Goal: Task Accomplishment & Management: Manage account settings

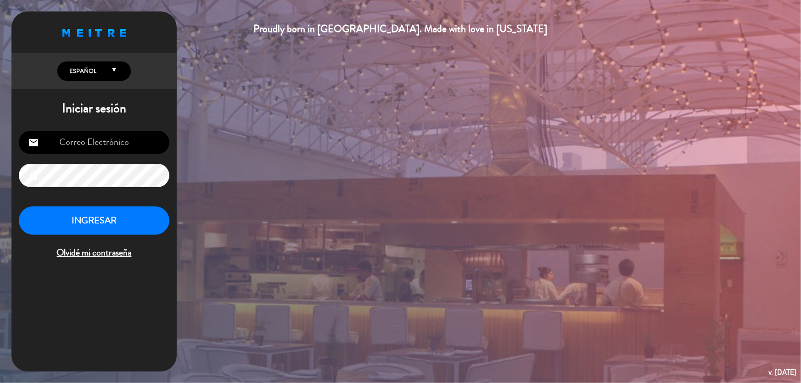
type input "[EMAIL_ADDRESS][DOMAIN_NAME]"
click at [133, 217] on button "INGRESAR" at bounding box center [94, 221] width 151 height 29
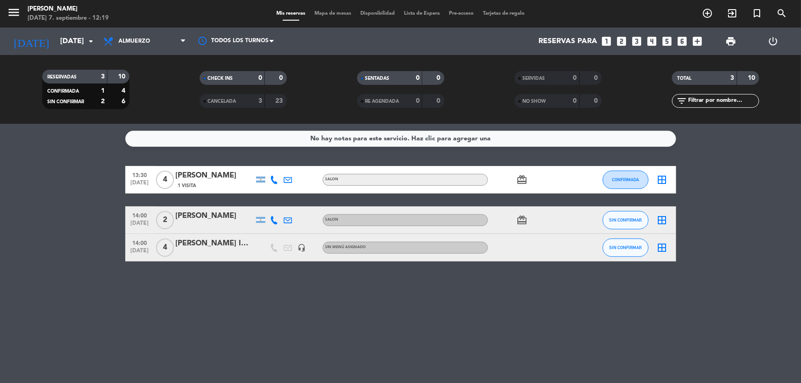
click at [235, 243] on div "[PERSON_NAME] INFLUENCER! IMPORTANTE" at bounding box center [215, 244] width 78 height 12
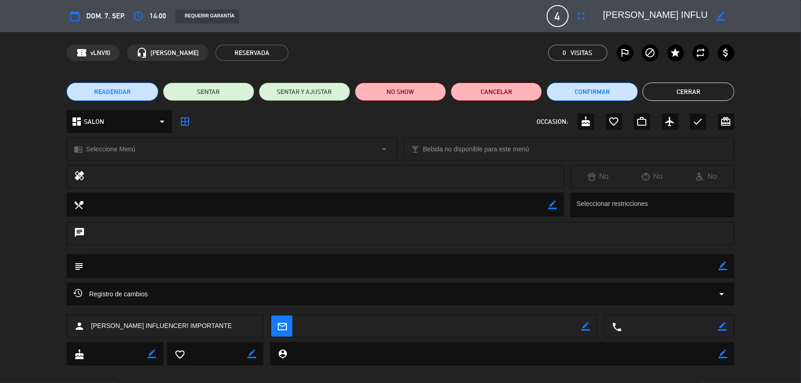
scroll to position [9, 0]
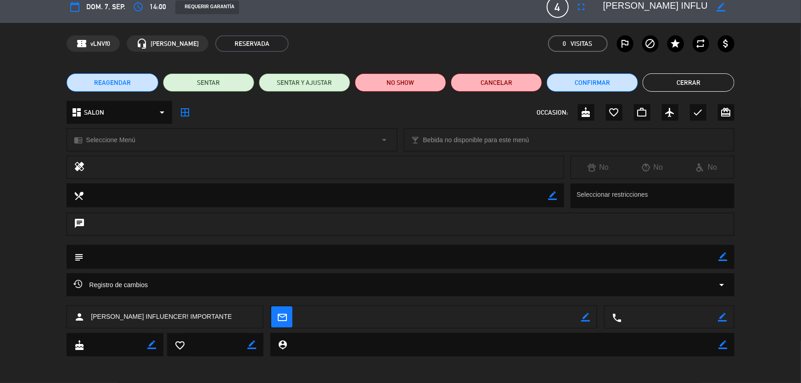
click at [655, 313] on textarea at bounding box center [669, 317] width 97 height 23
click at [649, 345] on textarea at bounding box center [502, 344] width 431 height 23
click at [643, 318] on textarea at bounding box center [669, 317] width 97 height 23
click at [654, 317] on textarea at bounding box center [669, 317] width 97 height 23
type input "[EMAIL_ADDRESS][DOMAIN_NAME]"
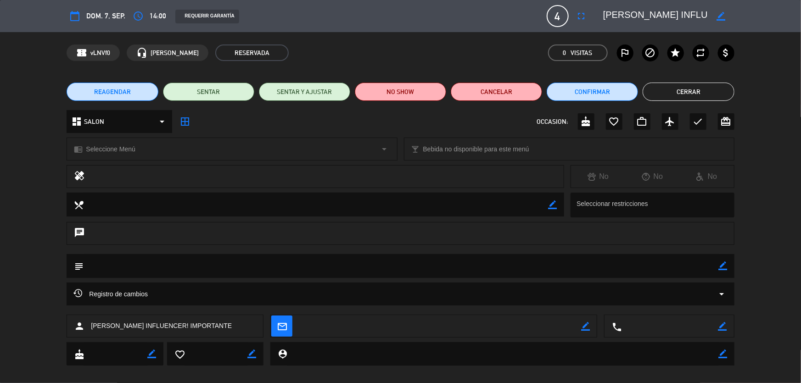
scroll to position [9, 0]
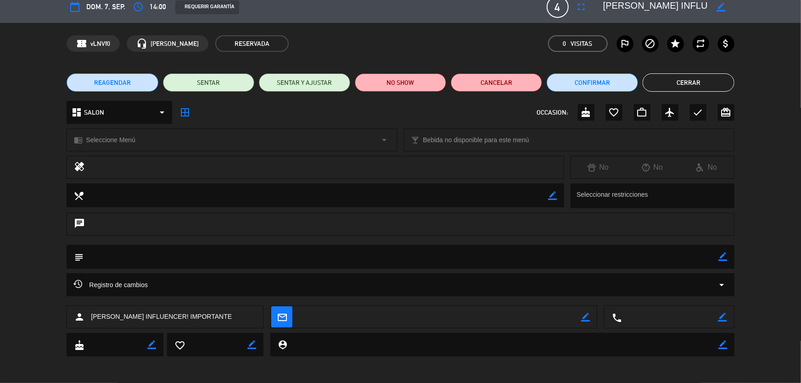
click at [713, 79] on button "Cerrar" at bounding box center [688, 82] width 91 height 18
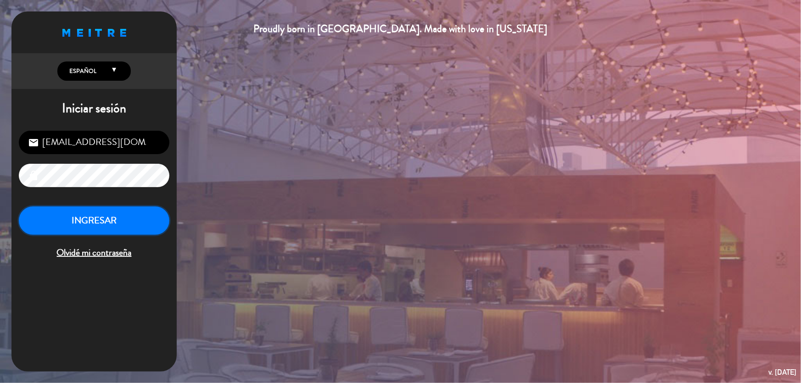
click at [154, 224] on button "INGRESAR" at bounding box center [94, 221] width 151 height 29
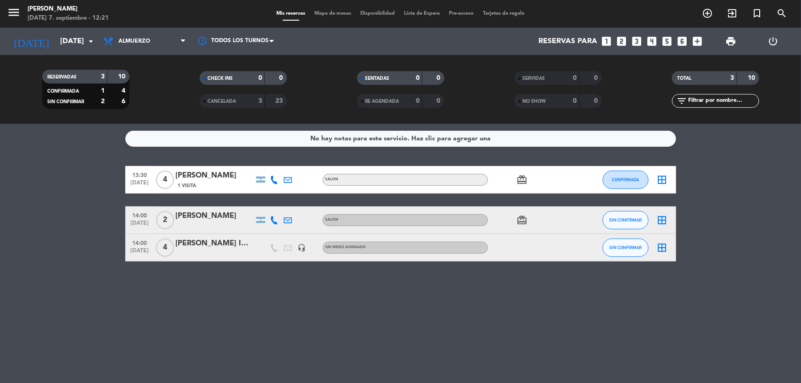
click at [211, 174] on div "[PERSON_NAME]" at bounding box center [215, 176] width 78 height 12
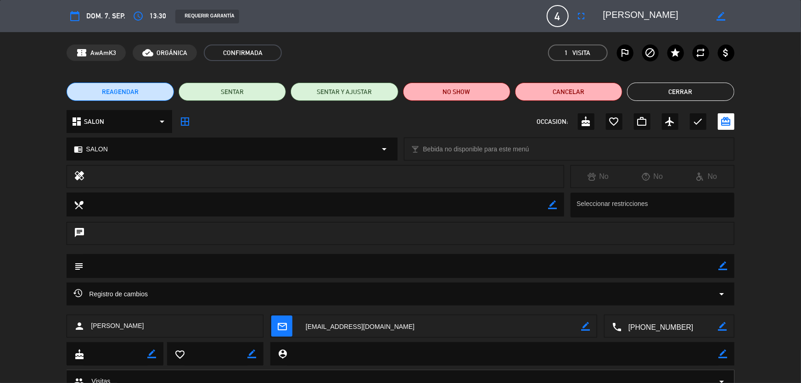
click at [676, 326] on textarea at bounding box center [669, 326] width 97 height 23
click at [704, 302] on span at bounding box center [702, 303] width 7 height 7
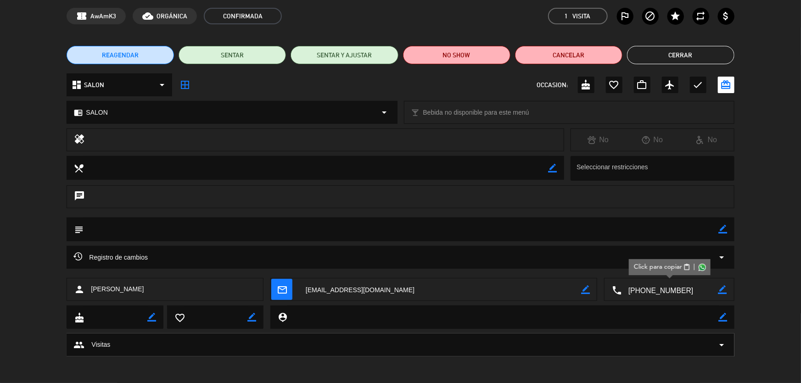
click at [186, 87] on icon "border_all" at bounding box center [184, 84] width 11 height 11
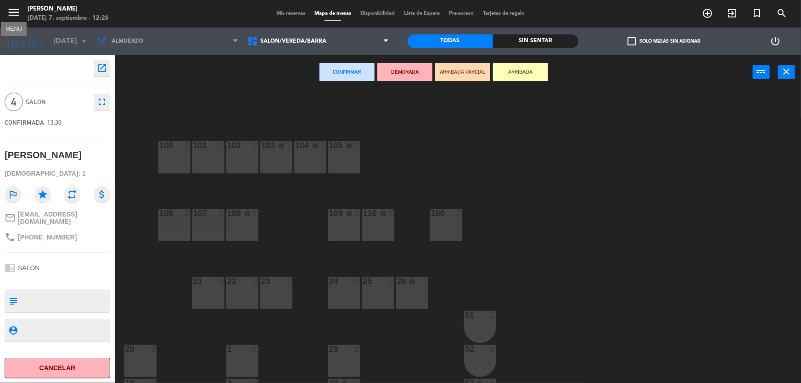
click at [17, 12] on icon "menu" at bounding box center [14, 13] width 14 height 14
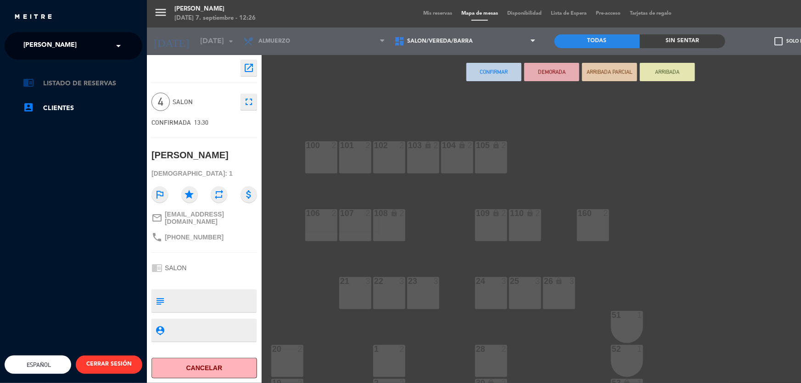
click at [101, 84] on link "chrome_reader_mode Listado de Reservas" at bounding box center [82, 83] width 119 height 11
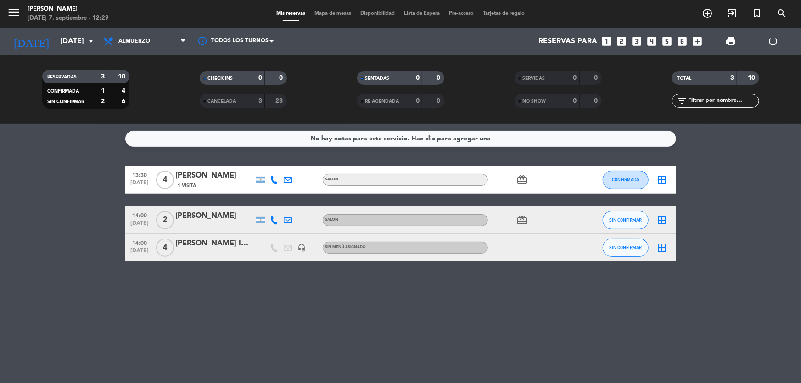
click at [217, 216] on div "[PERSON_NAME]" at bounding box center [215, 216] width 78 height 12
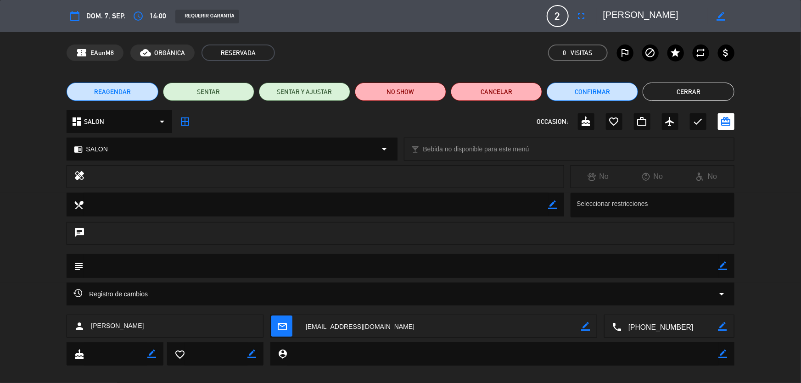
click at [651, 327] on textarea at bounding box center [669, 326] width 97 height 23
click at [669, 326] on textarea at bounding box center [669, 326] width 97 height 23
click at [702, 305] on span at bounding box center [702, 303] width 7 height 7
click at [187, 123] on icon "border_all" at bounding box center [184, 121] width 11 height 11
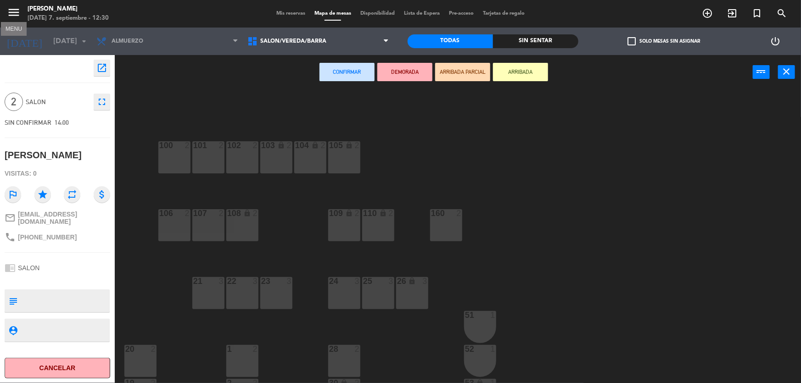
click at [11, 12] on icon "menu" at bounding box center [14, 13] width 14 height 14
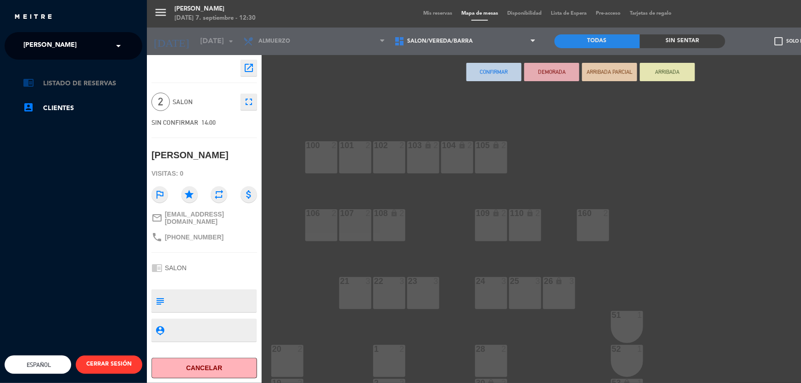
click at [79, 84] on link "chrome_reader_mode Listado de Reservas" at bounding box center [82, 83] width 119 height 11
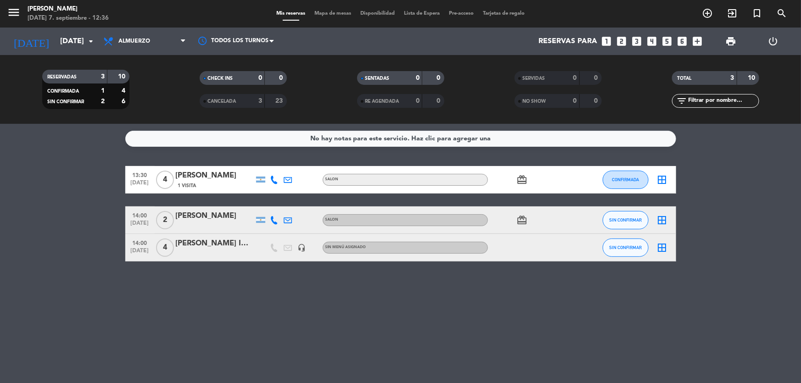
click at [578, 220] on div at bounding box center [582, 220] width 25 height 27
click at [617, 223] on button "SIN CONFIRMAR" at bounding box center [626, 220] width 46 height 18
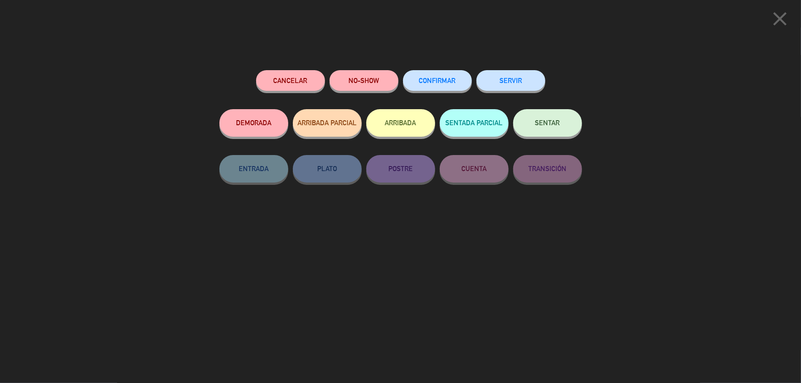
click at [299, 84] on button "Cancelar" at bounding box center [290, 80] width 69 height 21
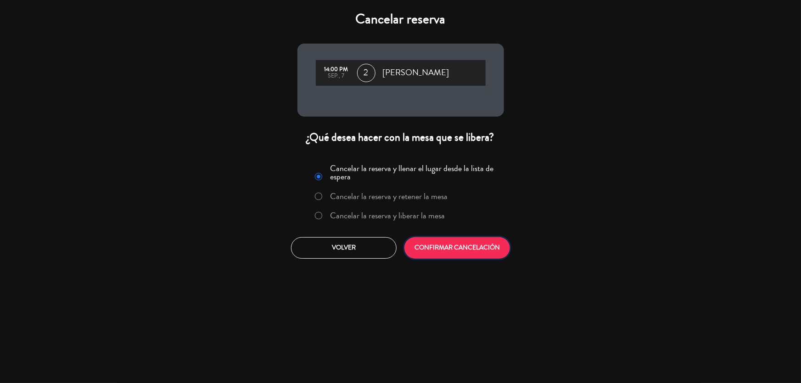
click at [470, 245] on button "CONFIRMAR CANCELACIÓN" at bounding box center [457, 248] width 106 height 22
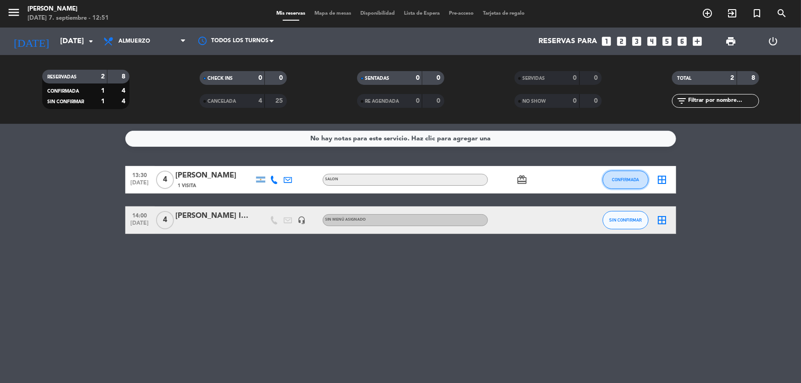
click at [638, 179] on span "CONFIRMADA" at bounding box center [625, 179] width 27 height 5
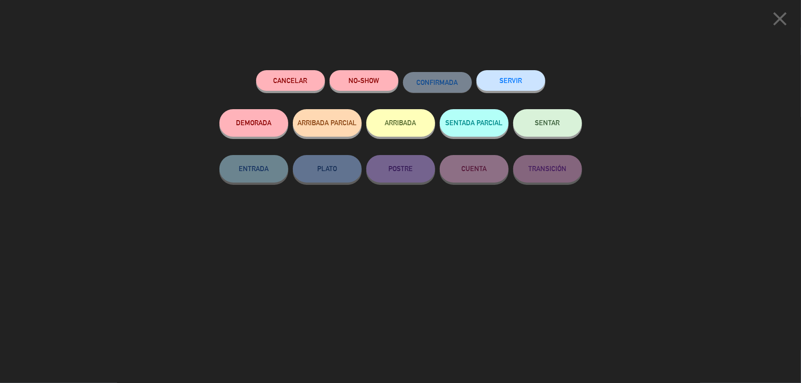
click at [298, 76] on button "Cancelar" at bounding box center [290, 80] width 69 height 21
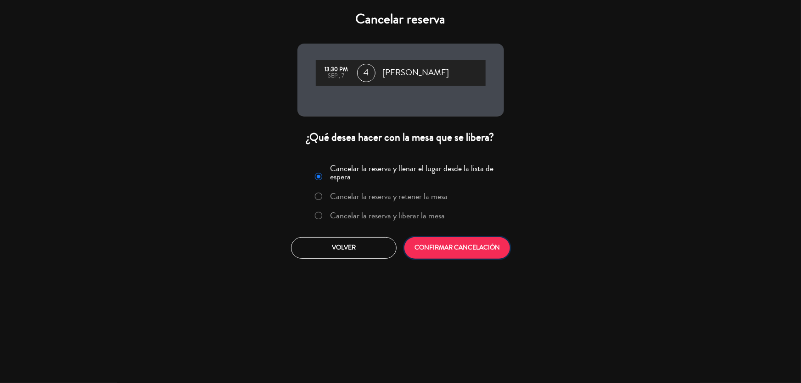
click at [464, 244] on button "CONFIRMAR CANCELACIÓN" at bounding box center [457, 248] width 106 height 22
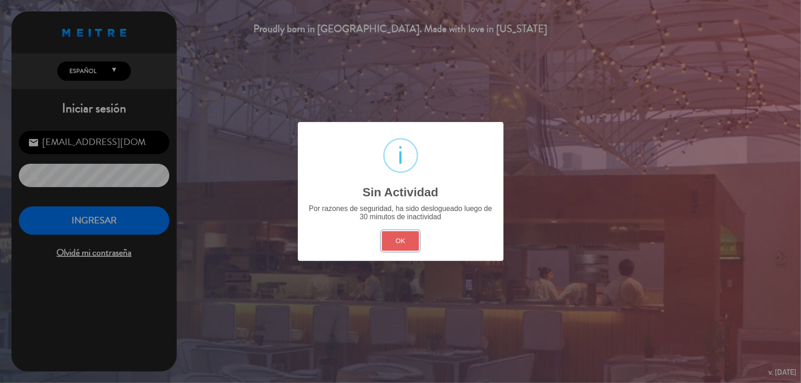
click at [397, 239] on button "OK" at bounding box center [400, 241] width 37 height 20
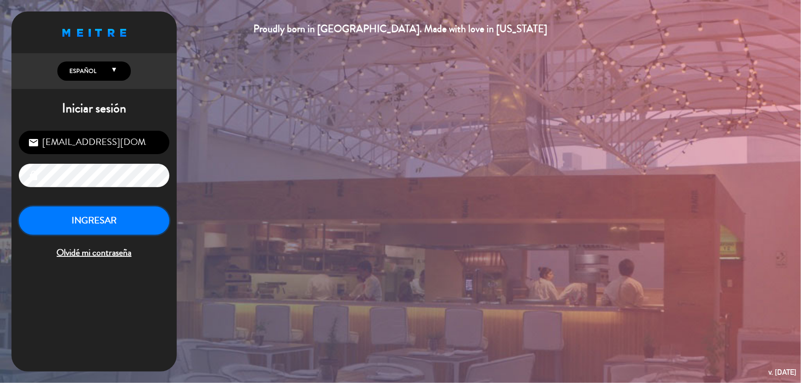
click at [109, 223] on button "INGRESAR" at bounding box center [94, 221] width 151 height 29
